Goal: Task Accomplishment & Management: Manage account settings

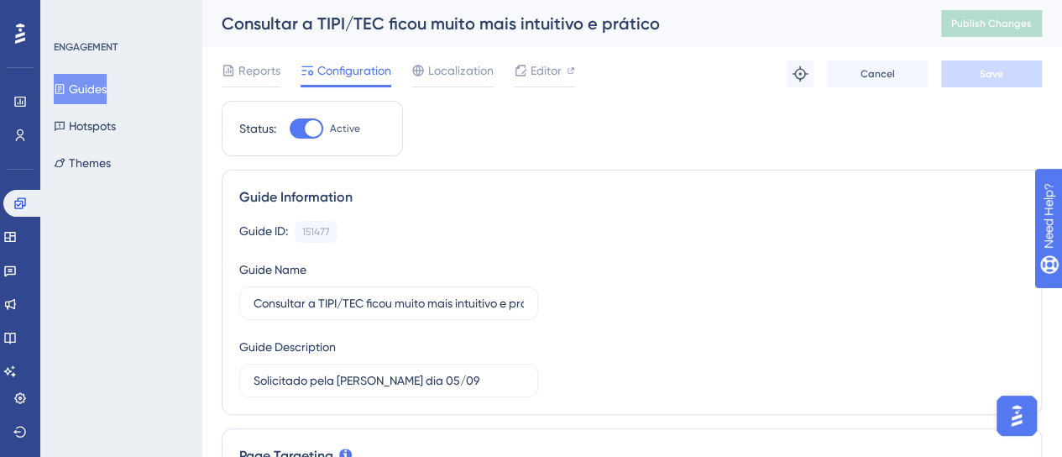
drag, startPoint x: 446, startPoint y: 156, endPoint x: 344, endPoint y: 502, distance: 360.6
click at [80, 81] on button "Guides" at bounding box center [80, 89] width 53 height 30
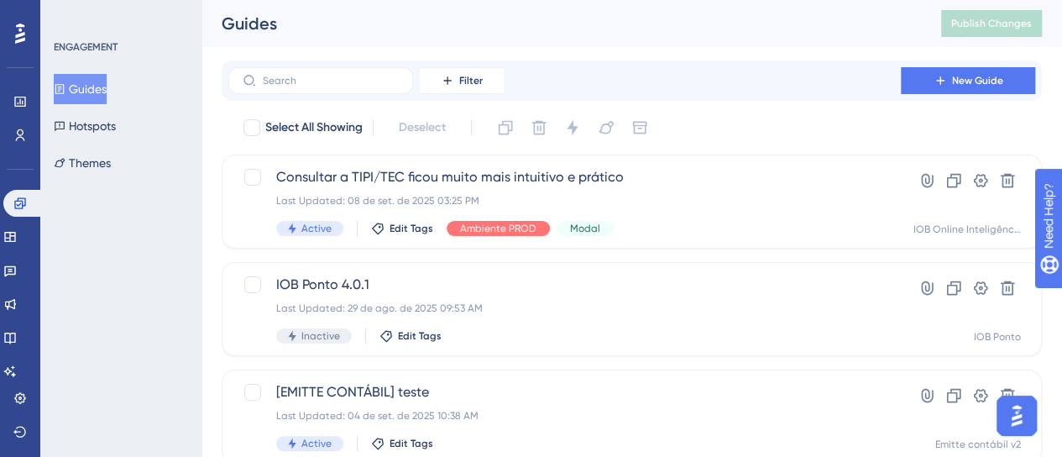
click at [79, 95] on button "Guides" at bounding box center [80, 89] width 53 height 30
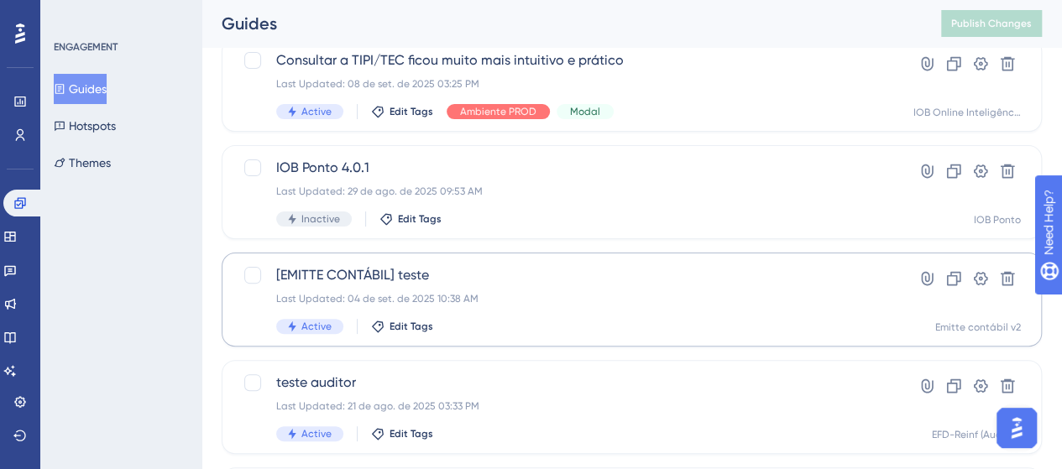
scroll to position [168, 0]
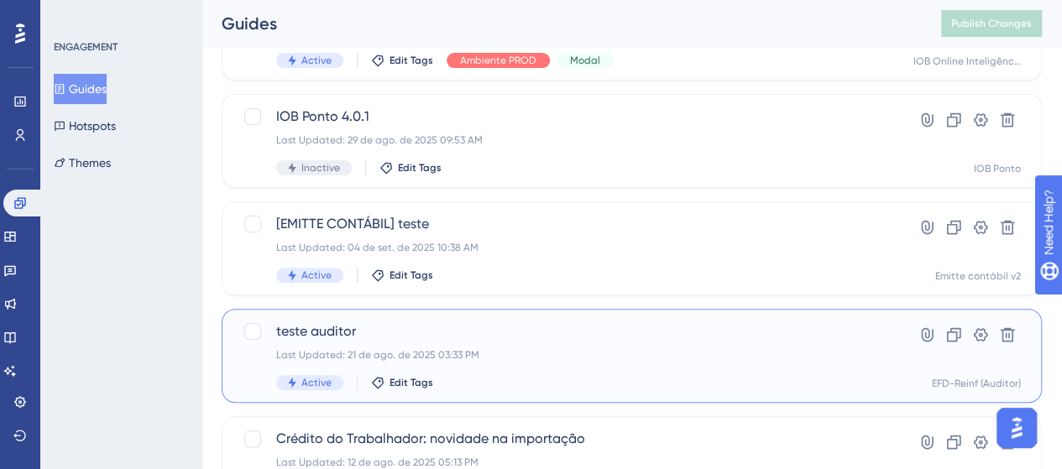
click at [443, 349] on div "Last Updated: 21 de ago. de 2025 03:33 PM" at bounding box center [564, 354] width 577 height 13
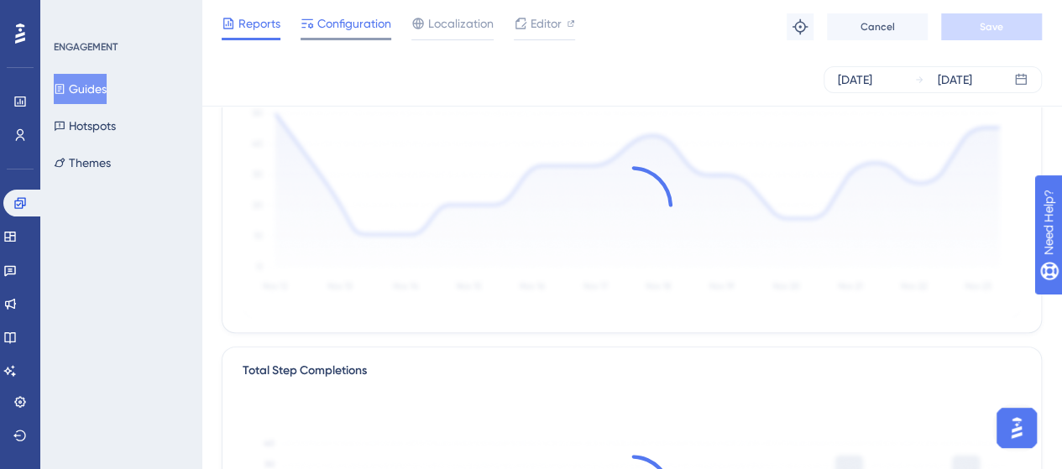
click at [340, 29] on span "Configuration" at bounding box center [354, 23] width 74 height 20
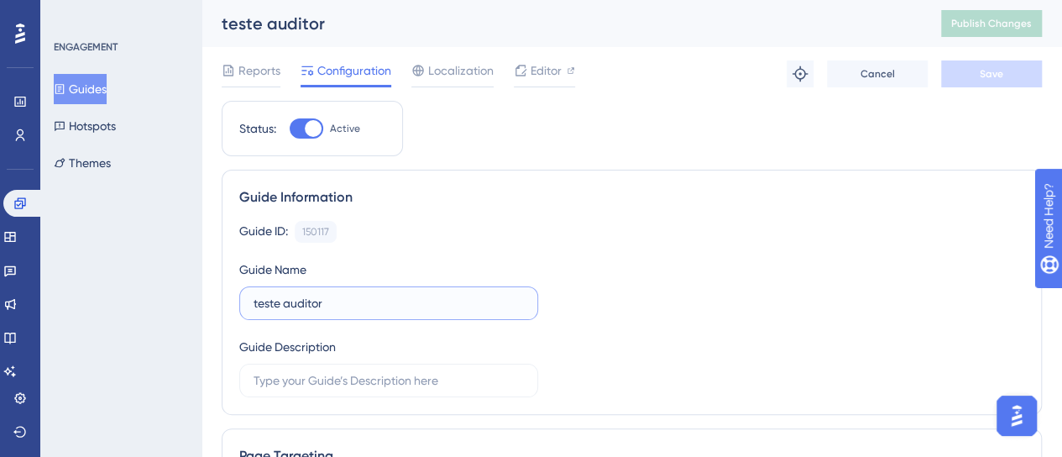
click at [334, 294] on input "teste auditor" at bounding box center [388, 303] width 270 height 18
drag, startPoint x: 282, startPoint y: 133, endPoint x: 196, endPoint y: 144, distance: 86.2
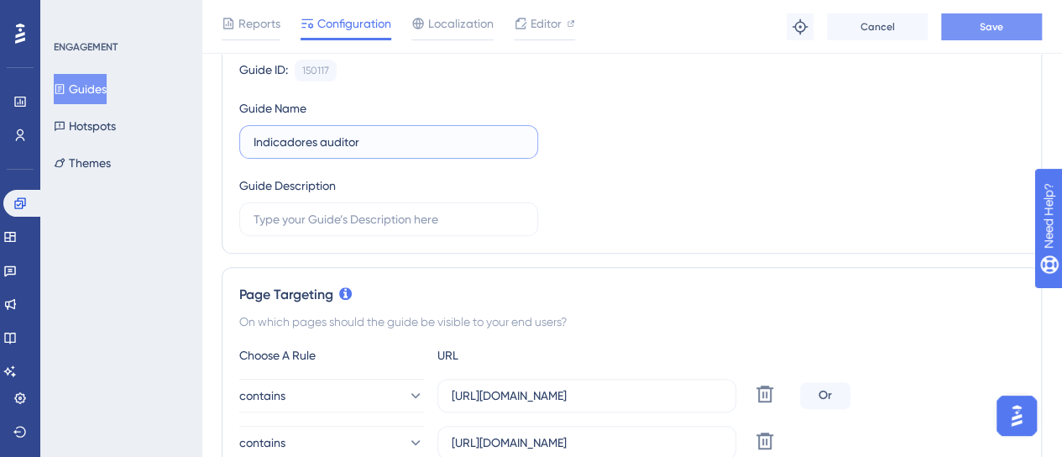
type input "Indicadores auditor"
click at [981, 29] on span "Save" at bounding box center [990, 26] width 23 height 13
